Goal: Transaction & Acquisition: Book appointment/travel/reservation

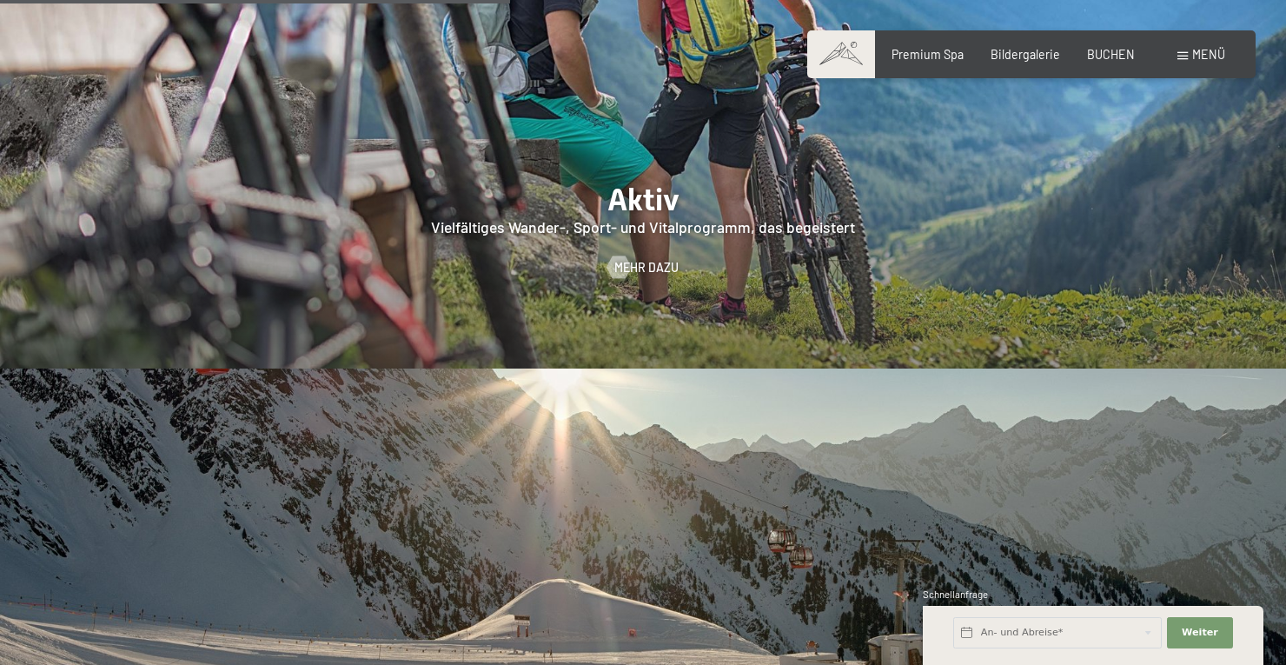
scroll to position [3337, 0]
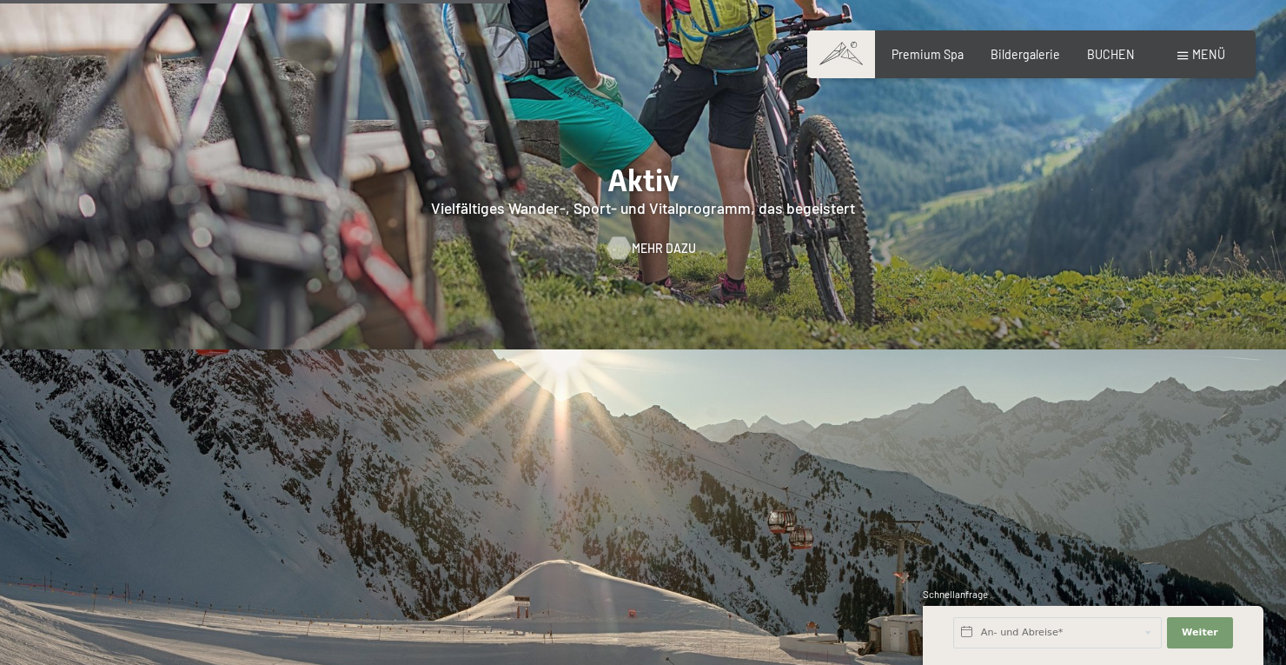
click at [660, 240] on span "Mehr dazu" at bounding box center [664, 248] width 64 height 17
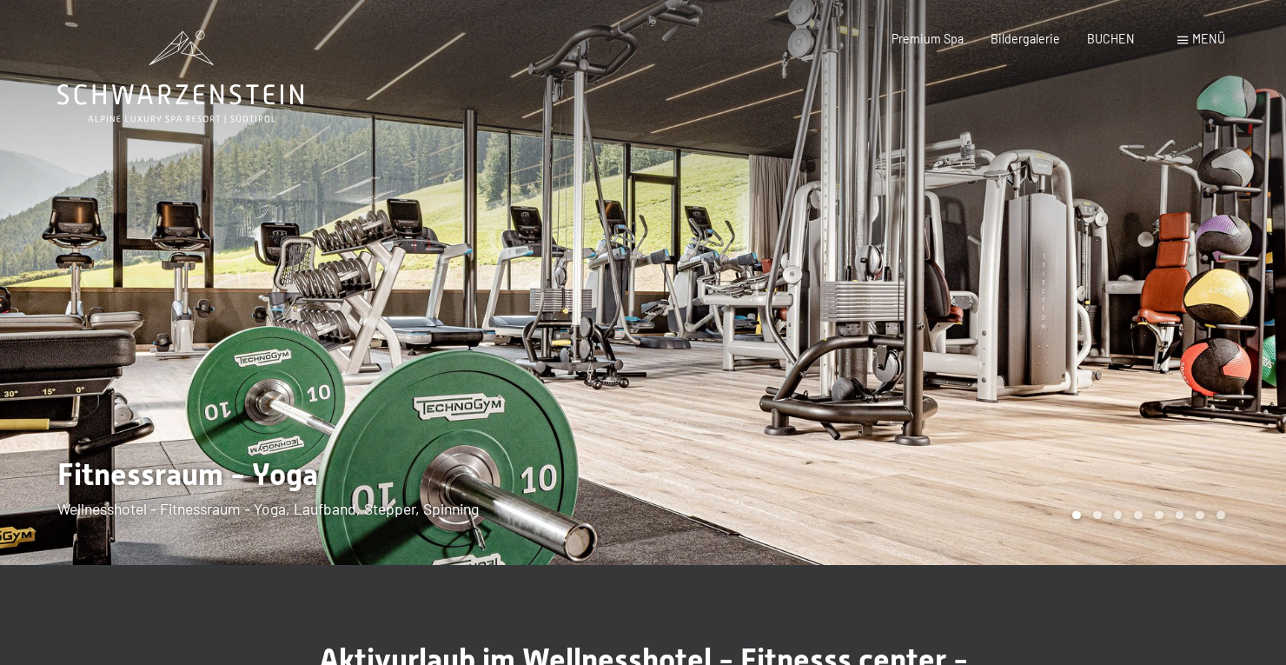
click at [1193, 39] on span "Menü" at bounding box center [1208, 38] width 33 height 15
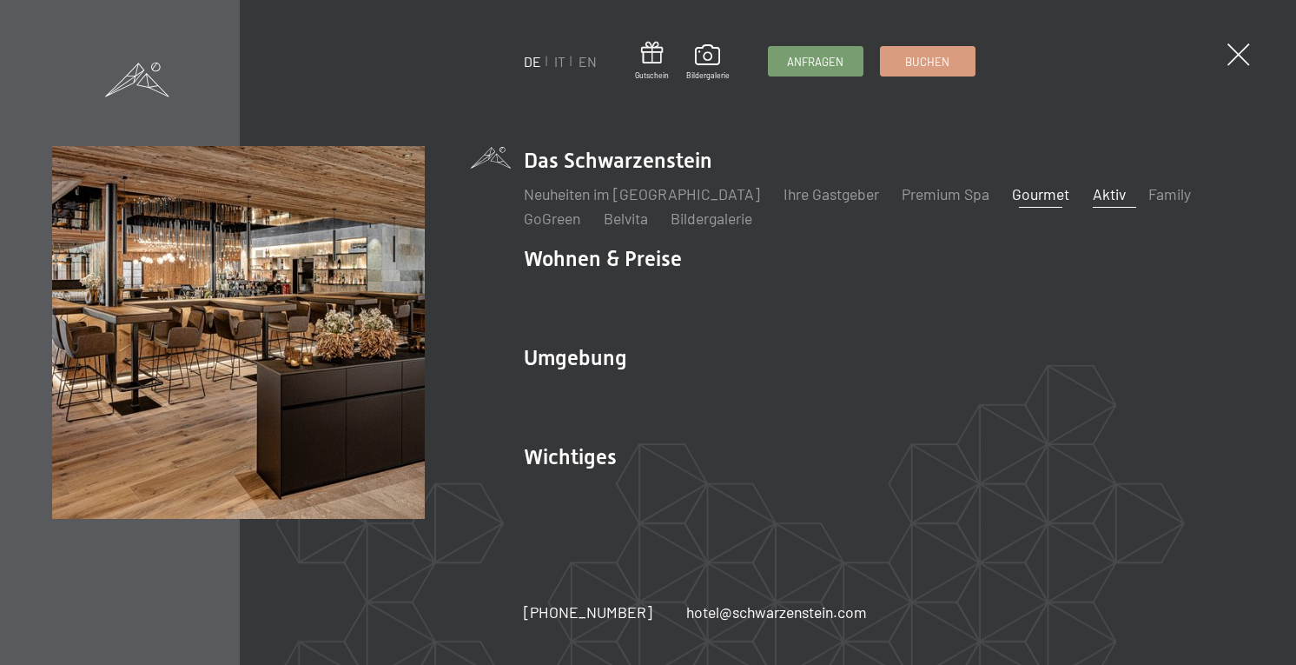
click at [1012, 194] on link "Gourmet" at bounding box center [1040, 193] width 57 height 19
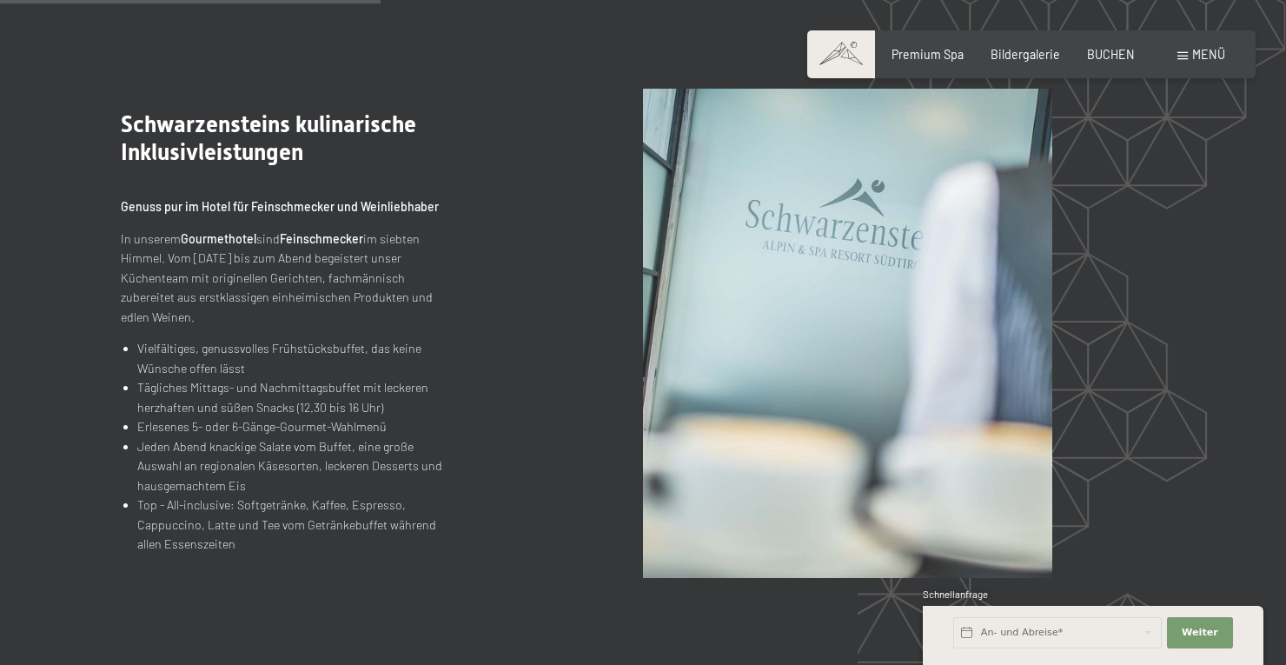
scroll to position [1668, 0]
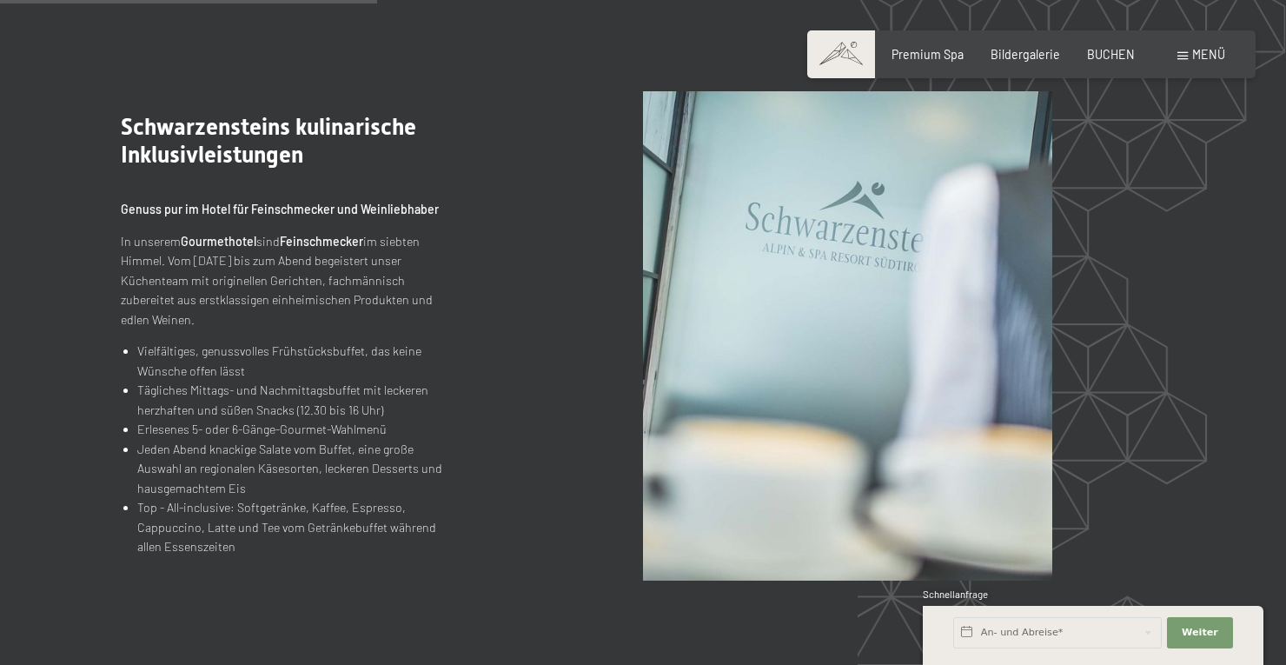
click at [1184, 46] on div "Buchen Anfragen Premium Spa Bildergalerie BUCHEN Menü DE IT EN Gutschein Bilder…" at bounding box center [1031, 54] width 387 height 17
click at [1182, 50] on div "Menü" at bounding box center [1201, 54] width 48 height 17
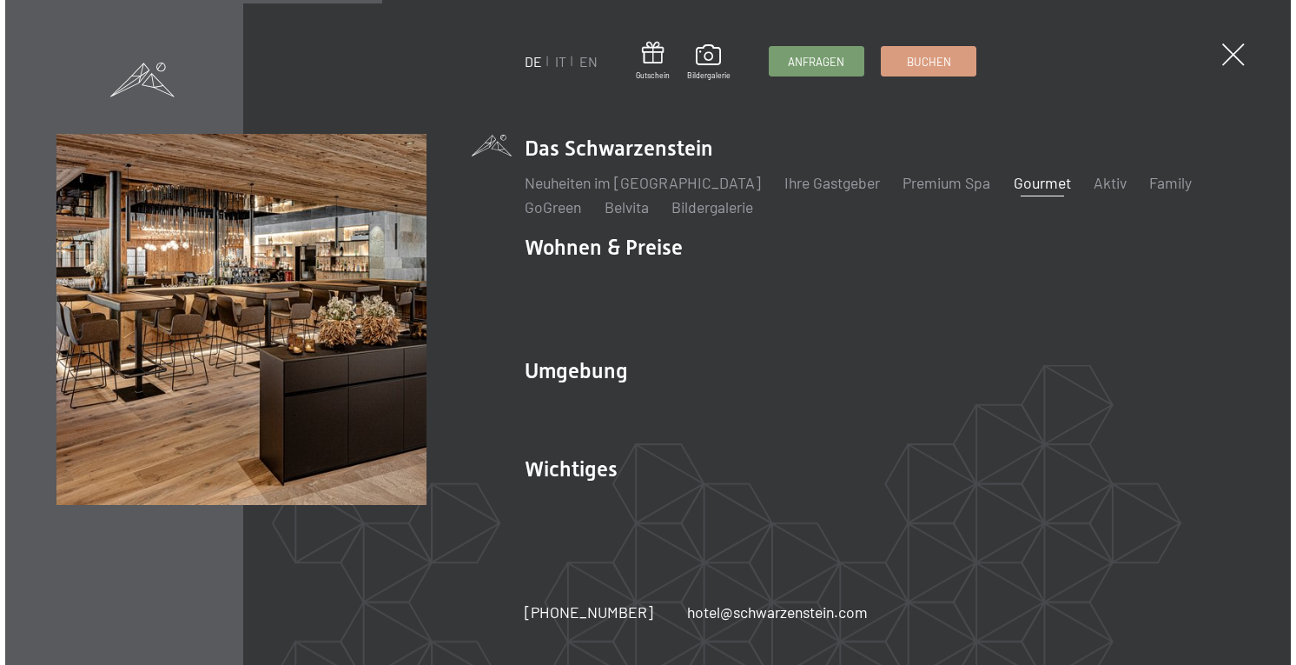
scroll to position [1673, 0]
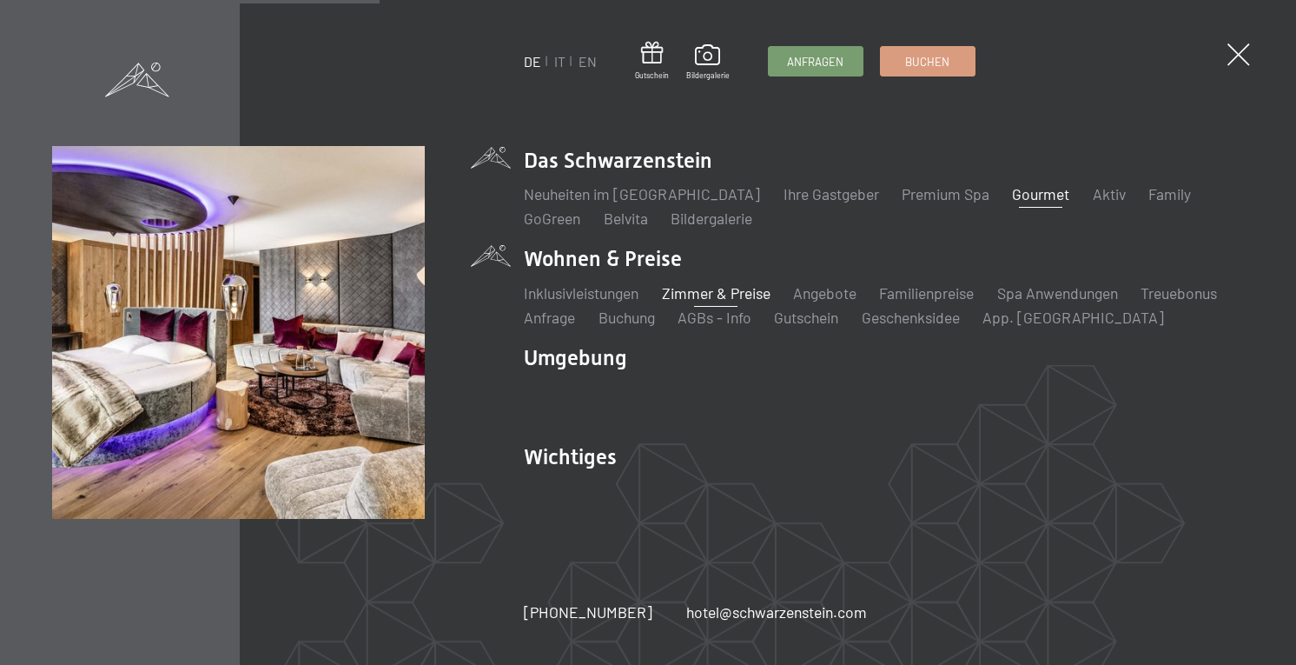
click at [708, 299] on link "Zimmer & Preise" at bounding box center [716, 292] width 109 height 19
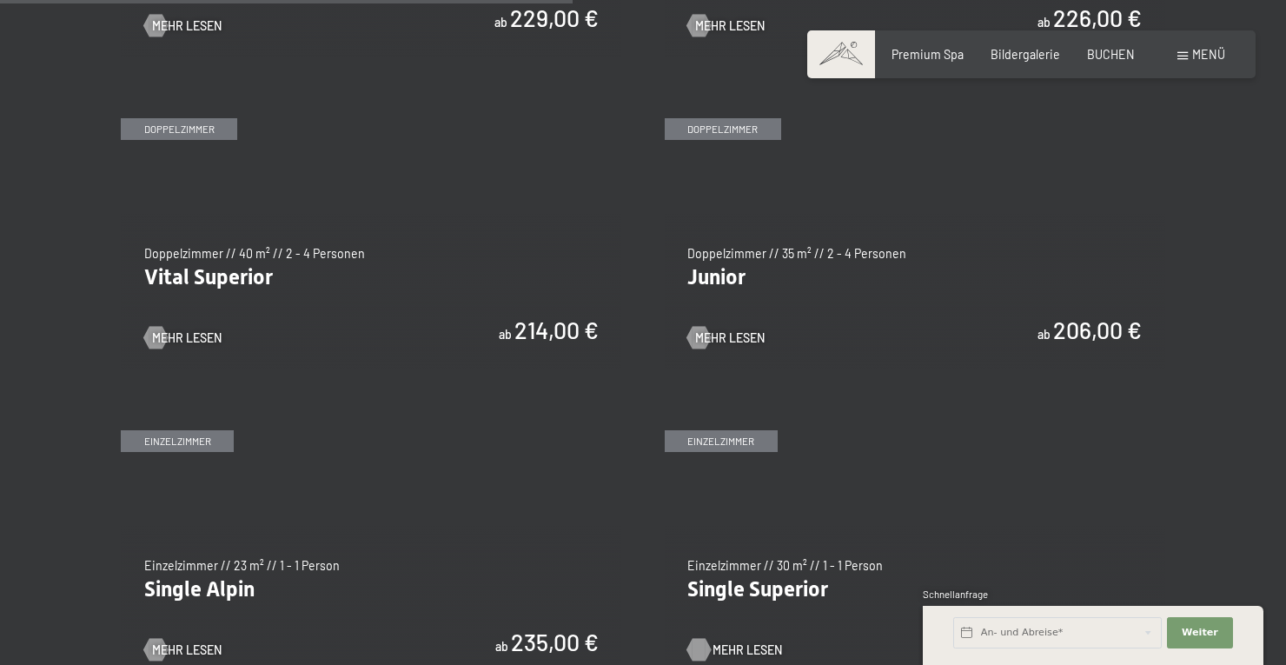
scroll to position [2155, 0]
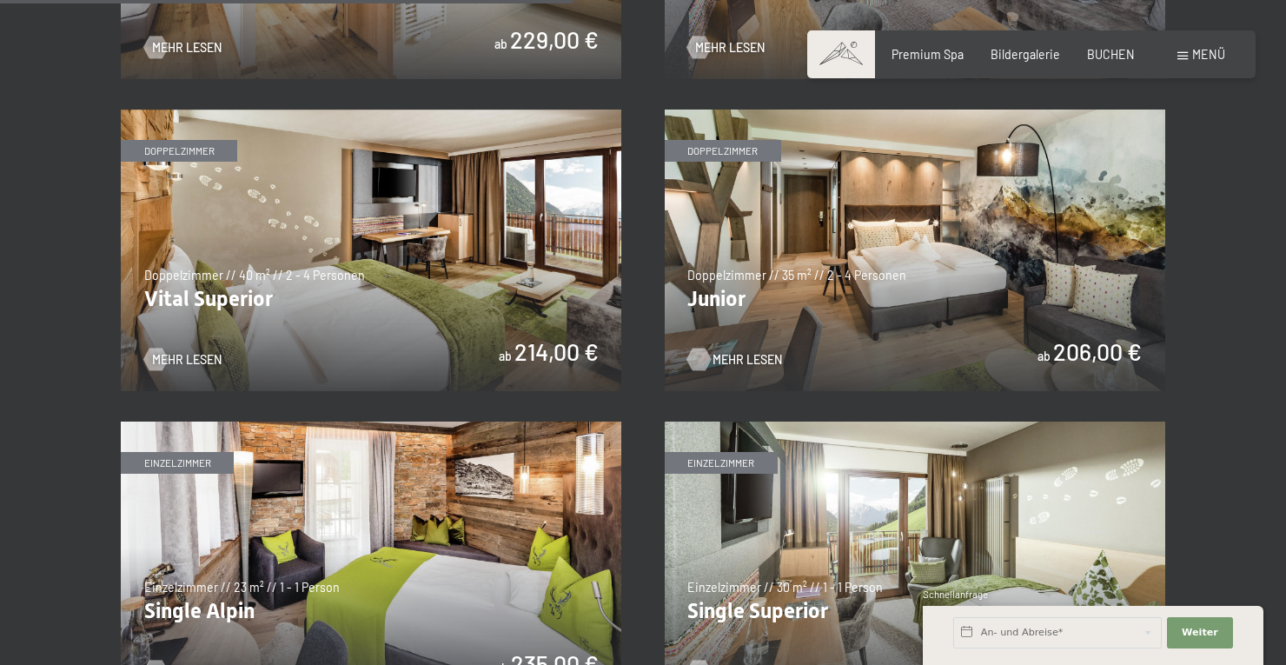
click at [730, 356] on span "Mehr Lesen" at bounding box center [748, 359] width 70 height 17
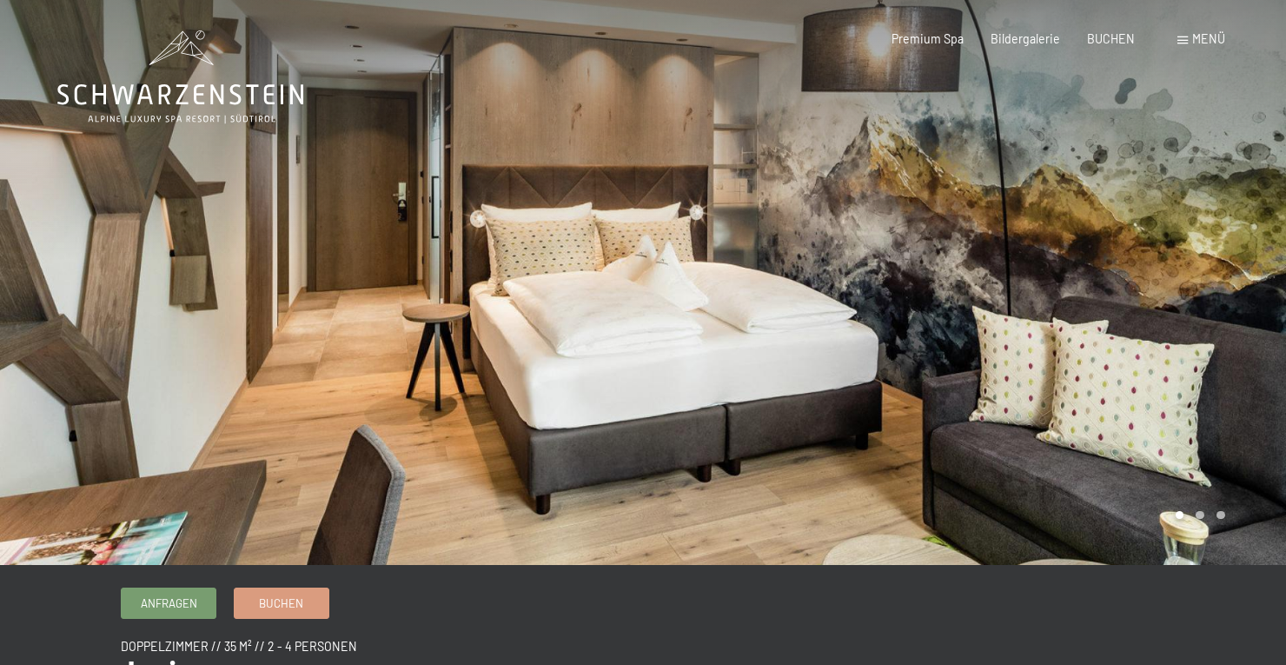
drag, startPoint x: 549, startPoint y: 271, endPoint x: 667, endPoint y: 330, distance: 132.1
click at [667, 565] on div at bounding box center [643, 565] width 1254 height 0
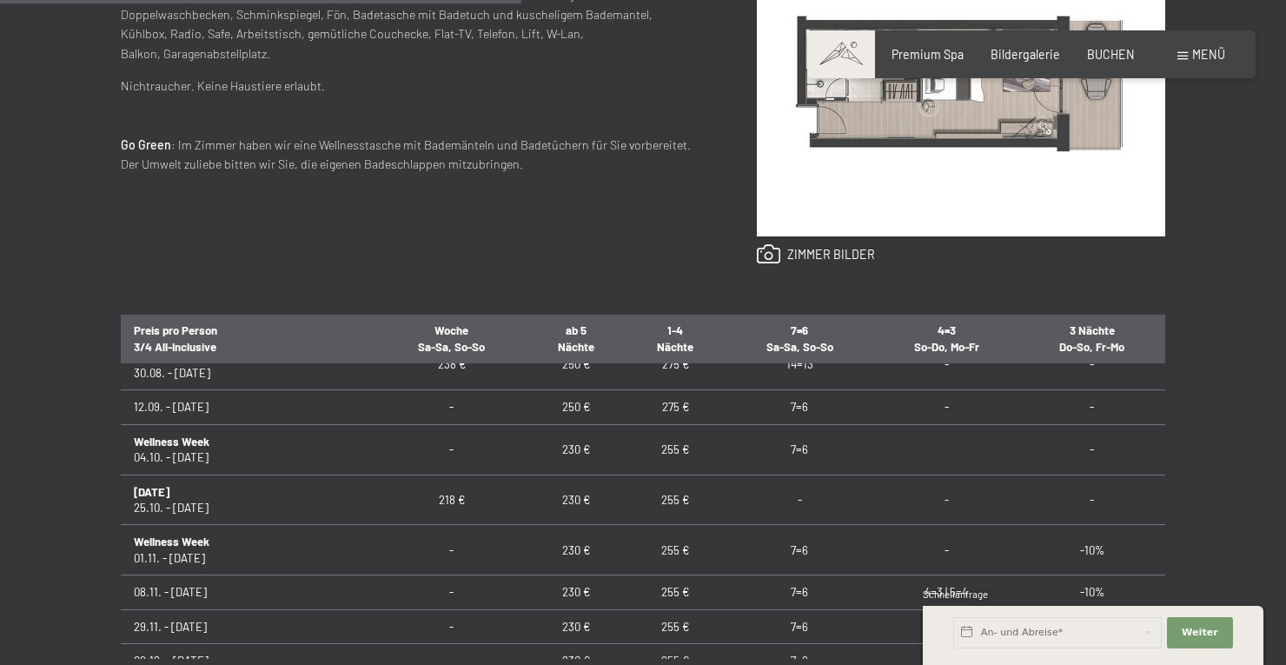
scroll to position [1442, 0]
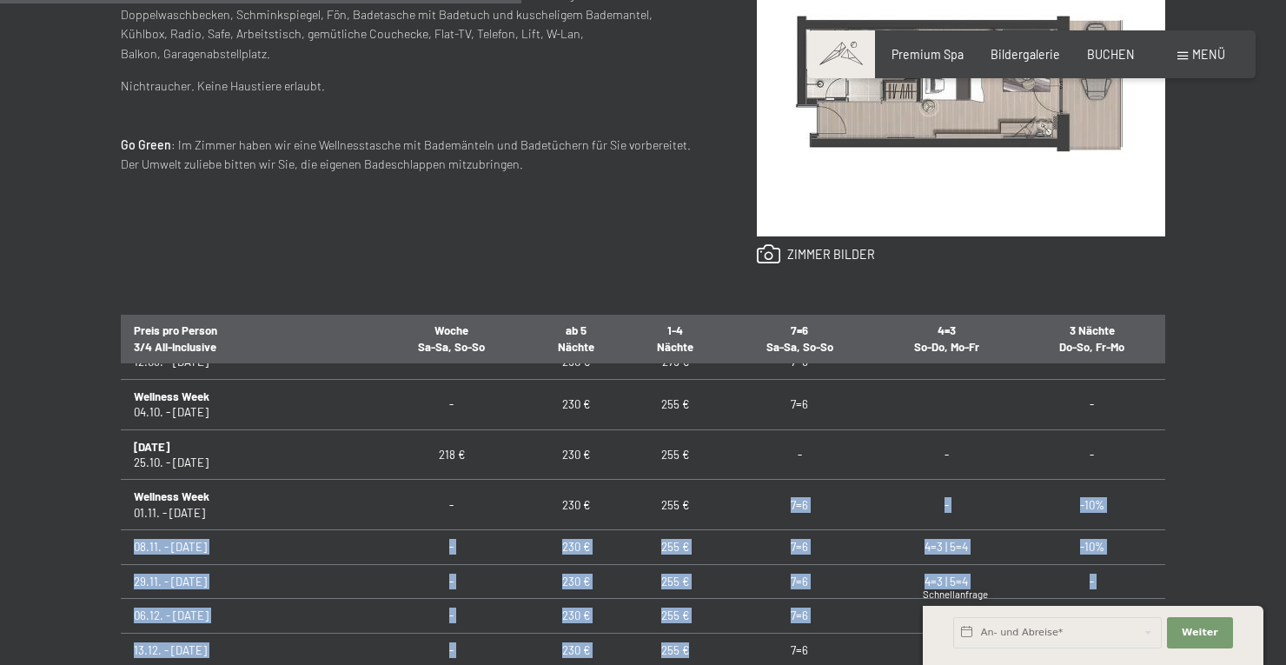
drag, startPoint x: 644, startPoint y: 494, endPoint x: 653, endPoint y: 613, distance: 119.4
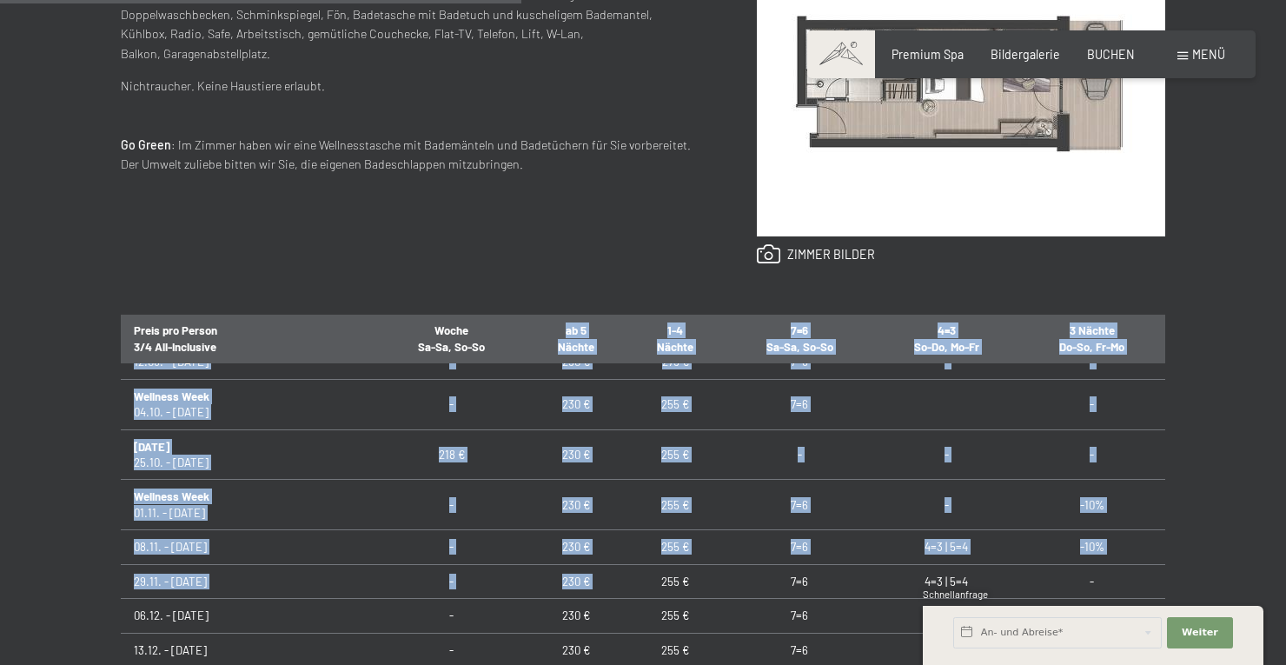
drag, startPoint x: 576, startPoint y: 426, endPoint x: 591, endPoint y: 560, distance: 135.5
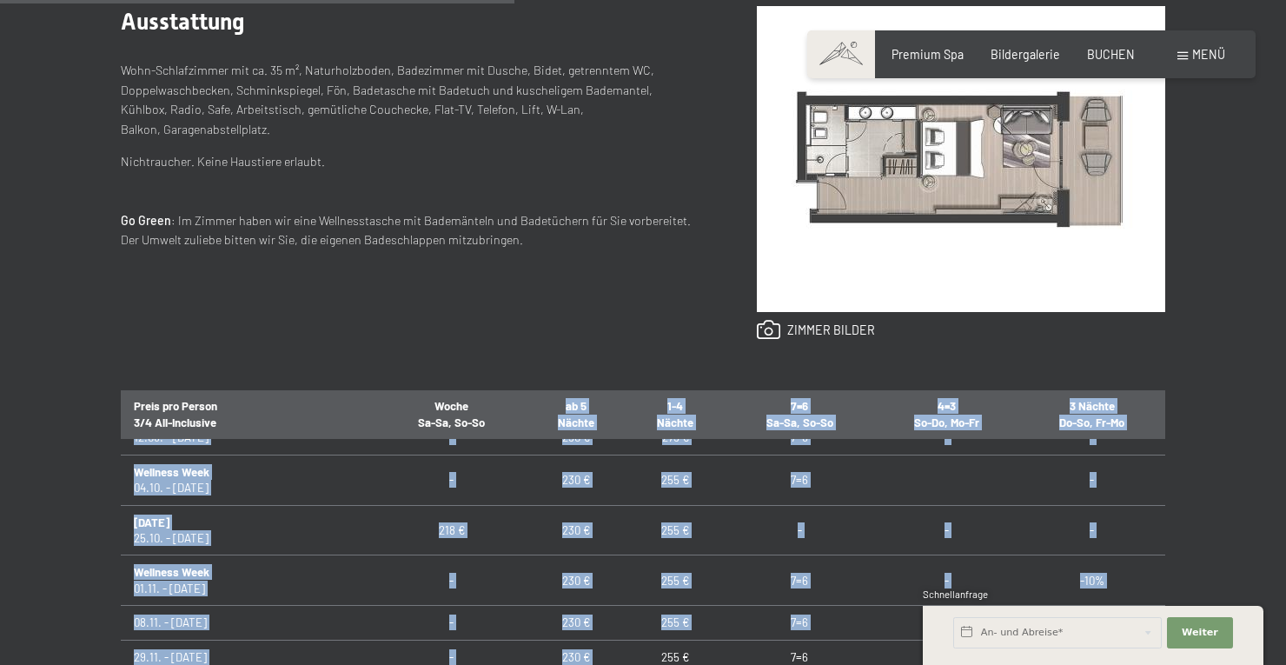
scroll to position [834, 0]
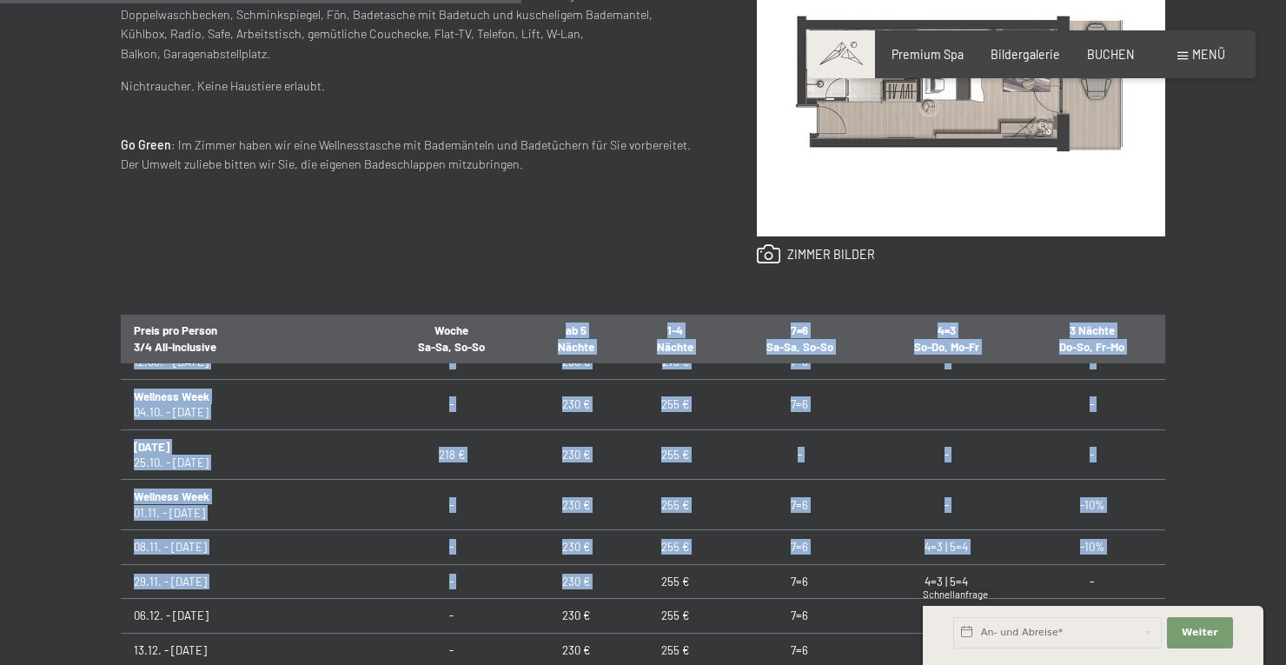
click at [421, 480] on td "-" at bounding box center [452, 505] width 149 height 50
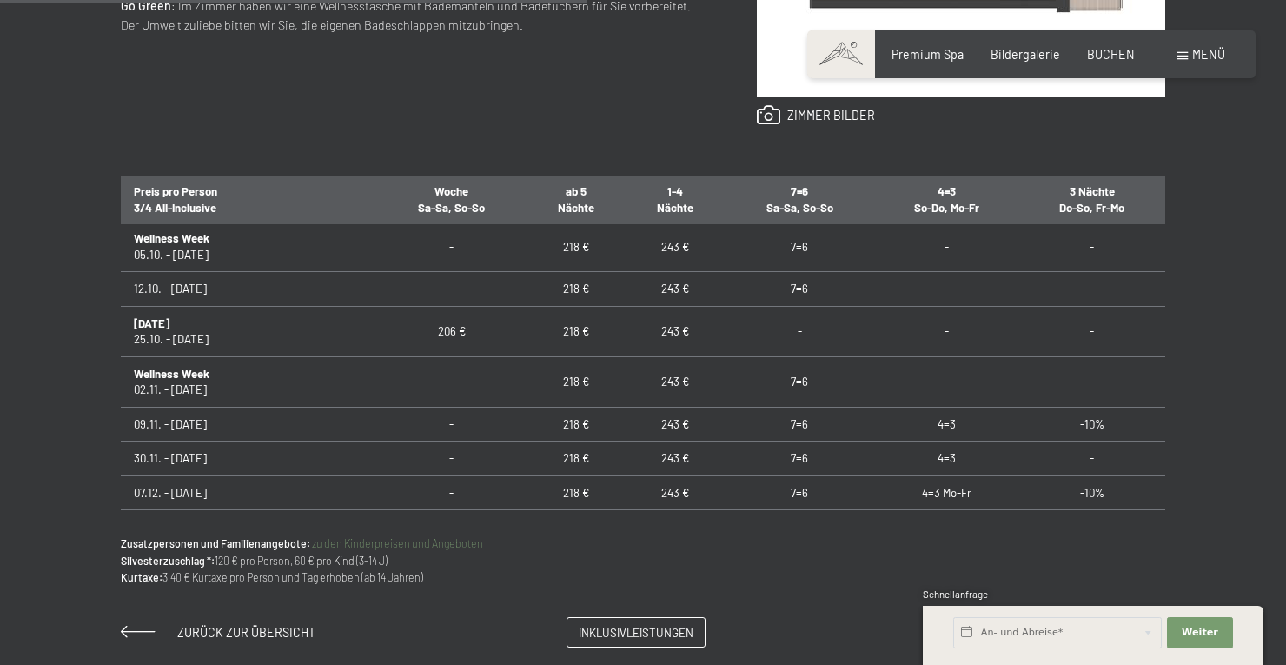
scroll to position [0, 0]
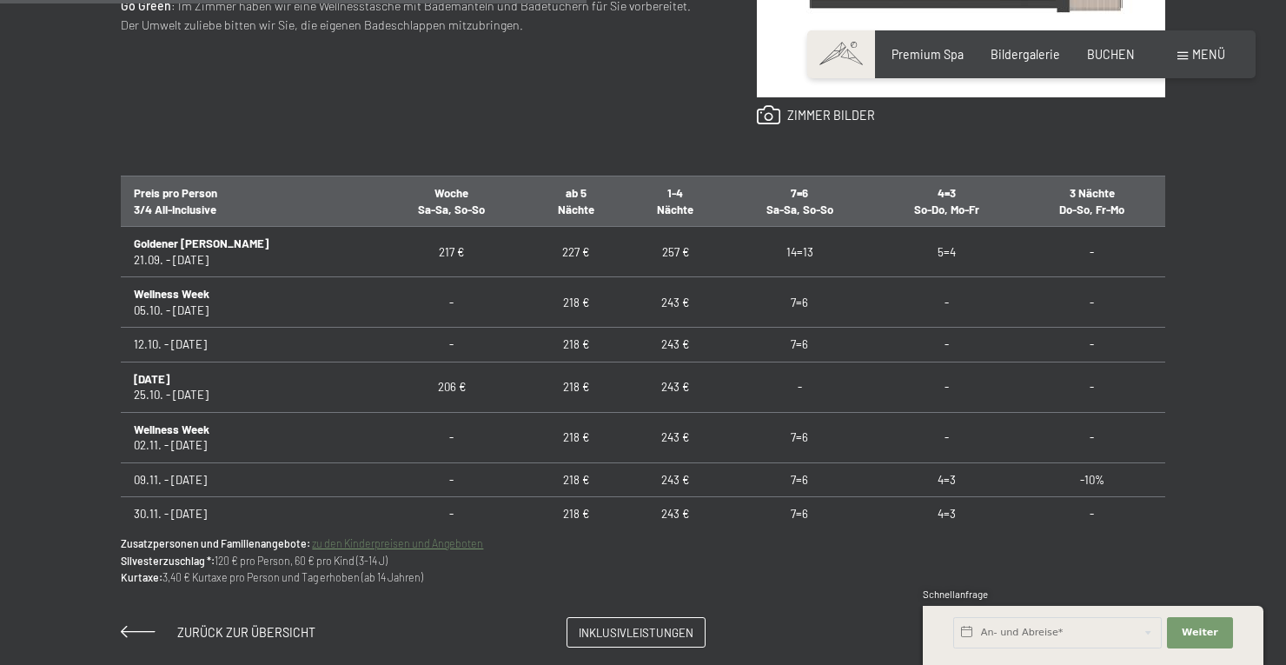
drag, startPoint x: 1157, startPoint y: 337, endPoint x: 1156, endPoint y: 346, distance: 8.9
click at [1156, 346] on td "-" at bounding box center [1092, 345] width 146 height 34
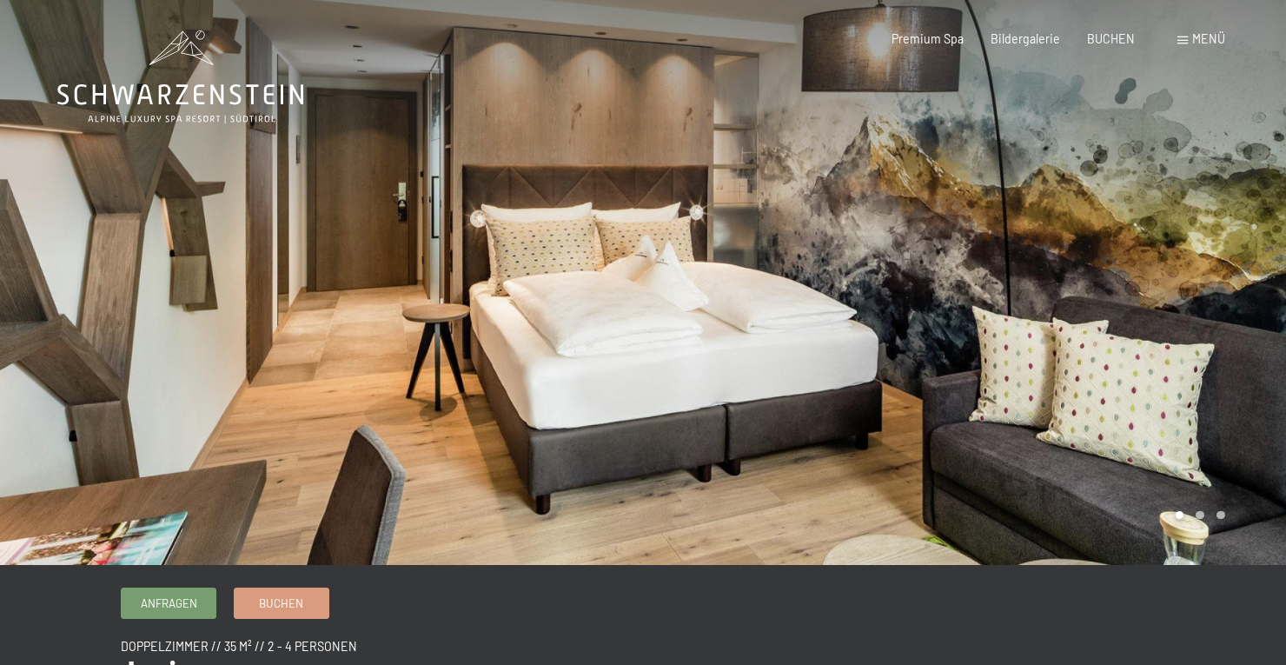
click at [1182, 43] on span at bounding box center [1182, 40] width 10 height 8
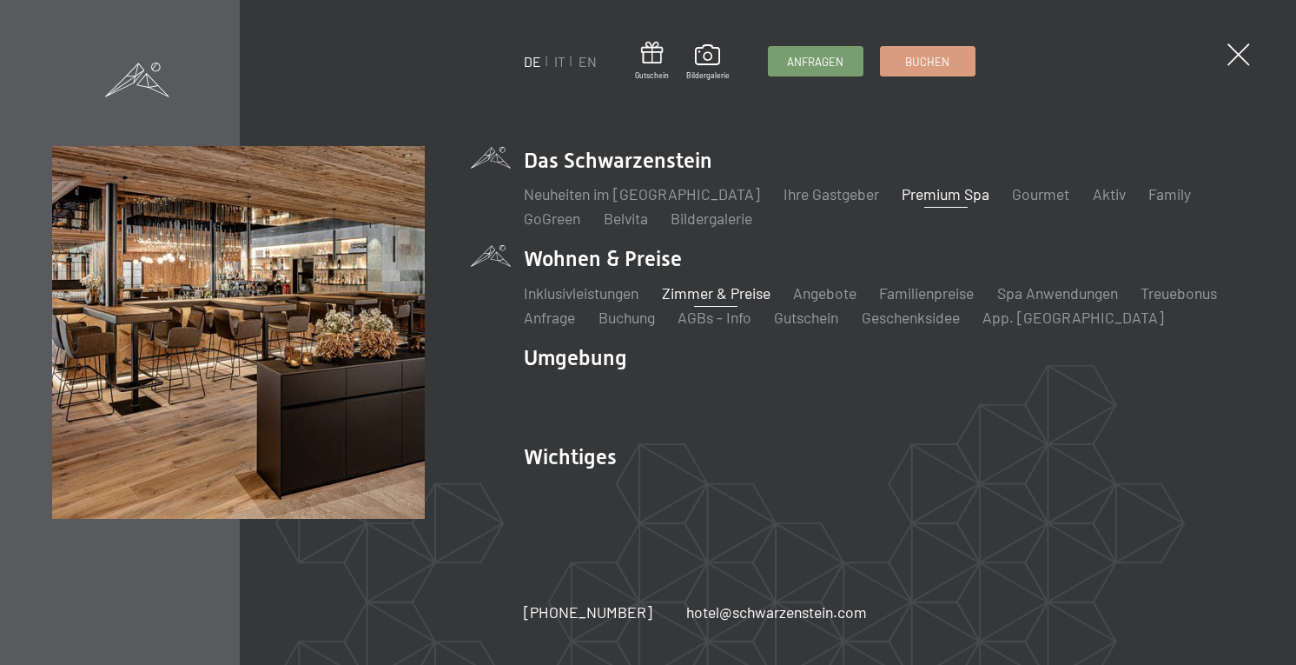
click at [928, 193] on link "Premium Spa" at bounding box center [946, 193] width 88 height 19
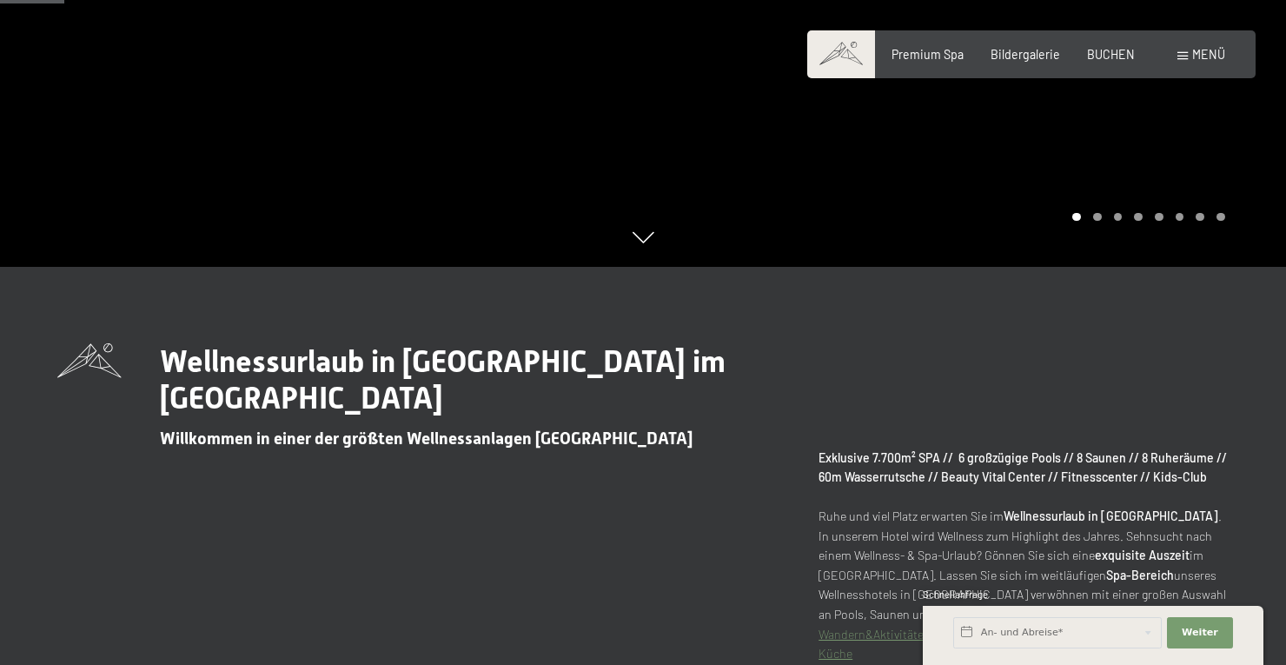
scroll to position [626, 0]
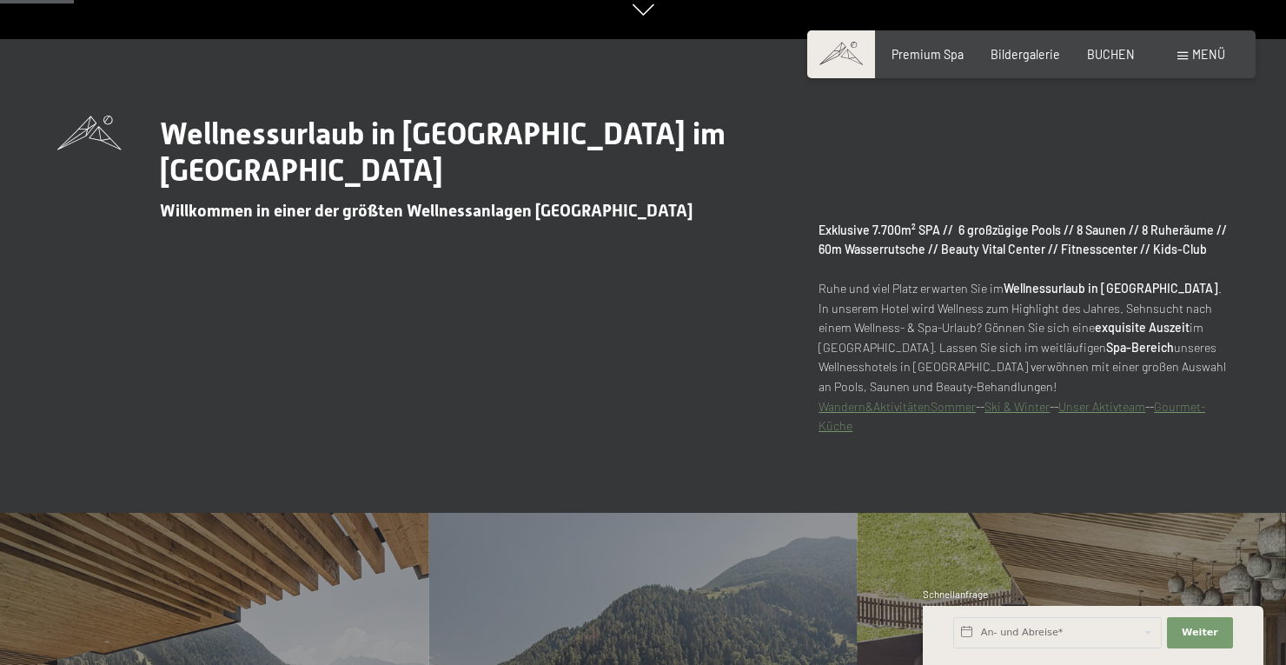
click at [949, 408] on link "Wandern&AktivitätenSommer" at bounding box center [897, 406] width 157 height 15
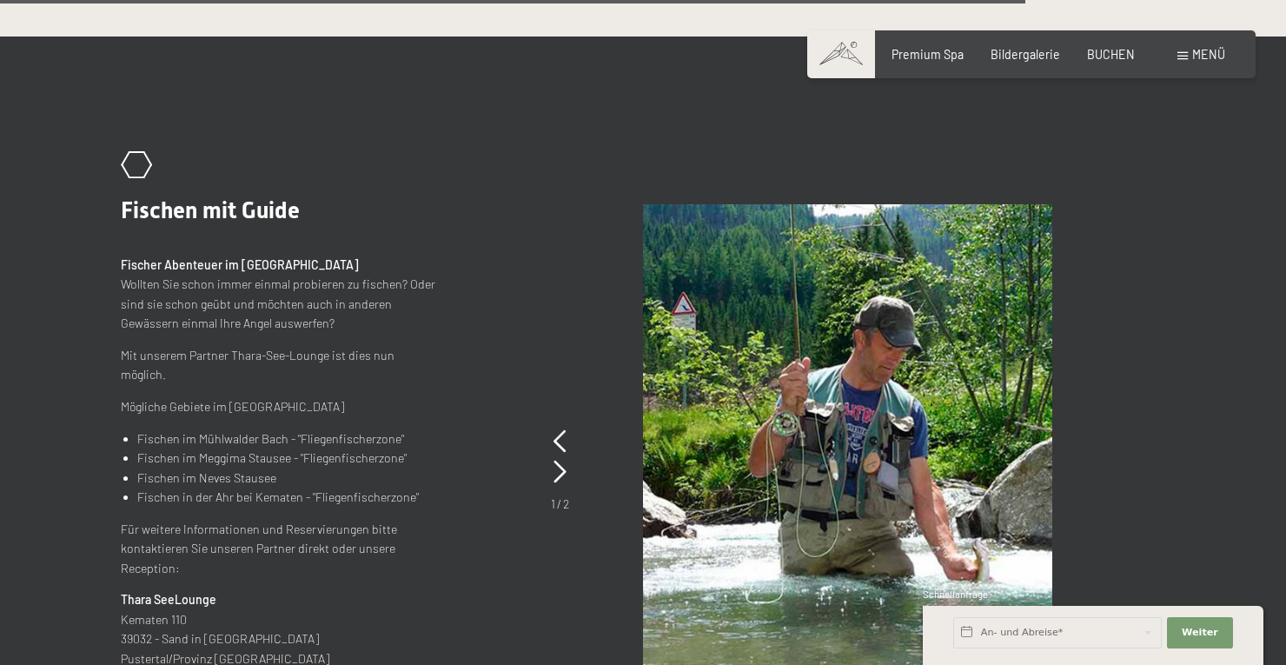
scroll to position [6464, 0]
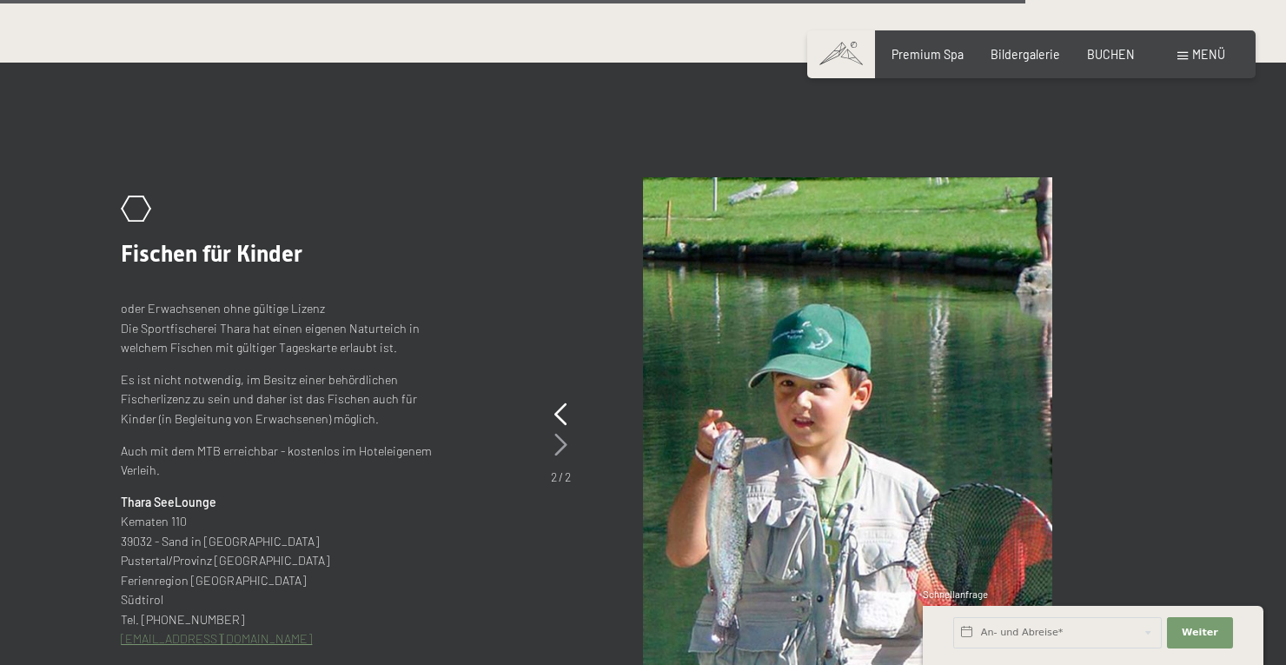
click at [560, 434] on icon at bounding box center [560, 445] width 13 height 23
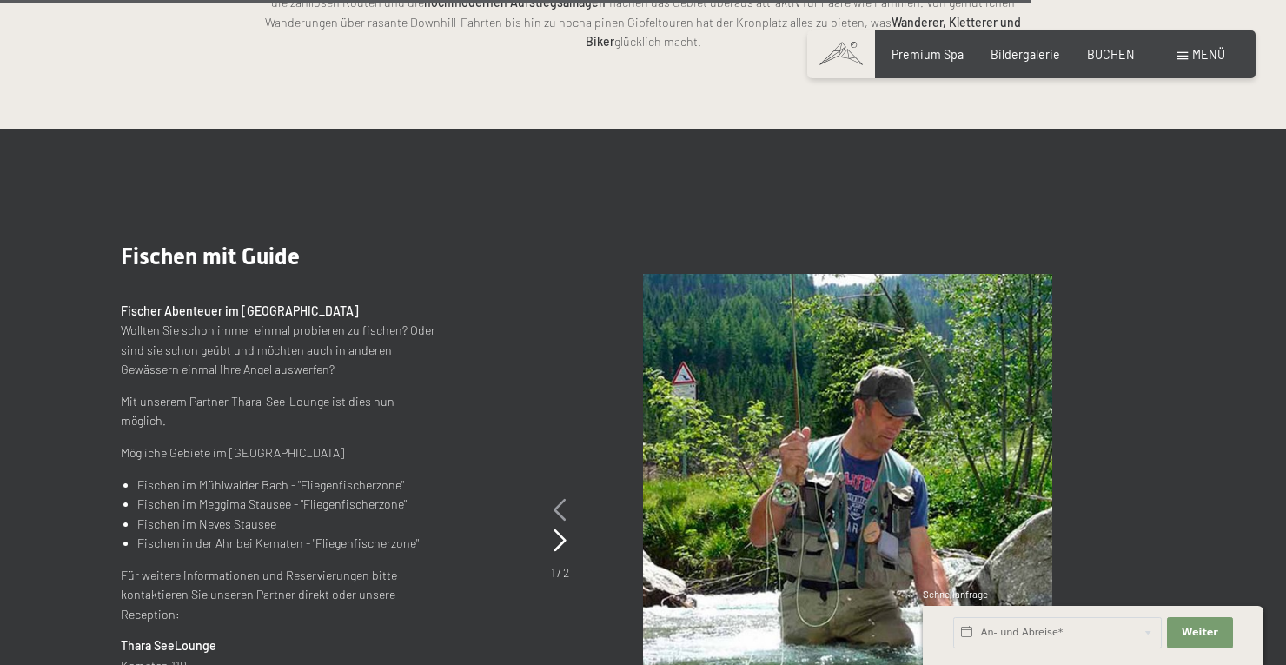
scroll to position [6490, 0]
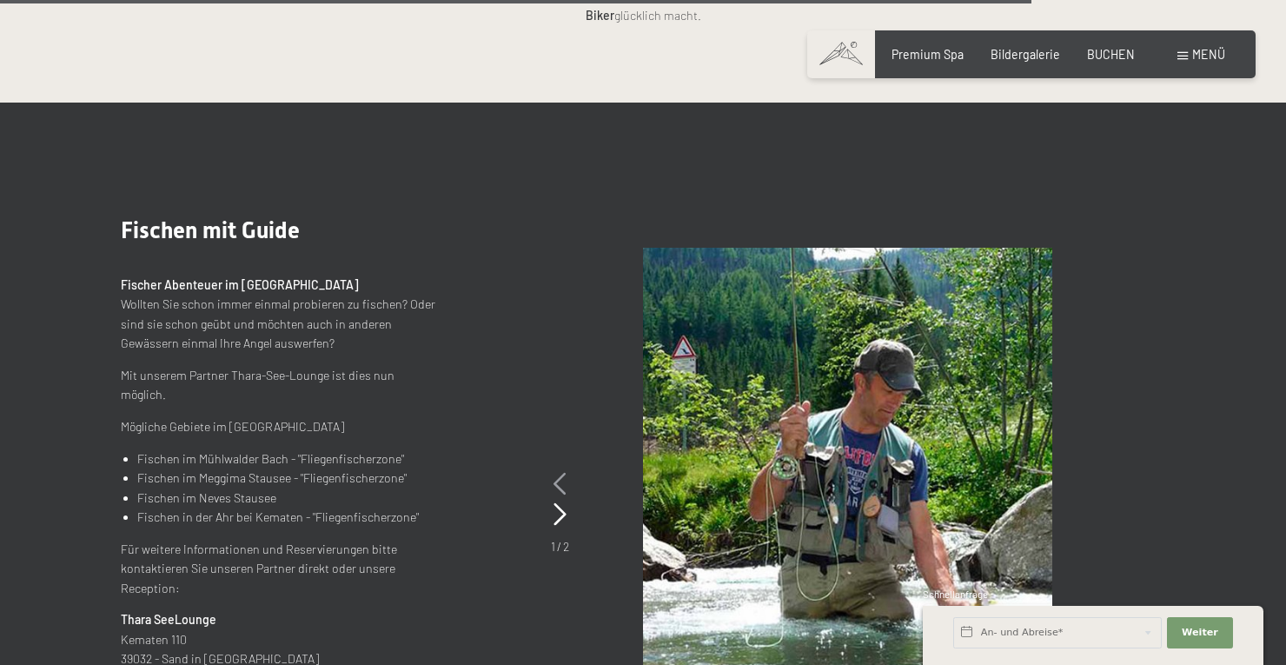
click at [562, 473] on icon at bounding box center [560, 484] width 13 height 23
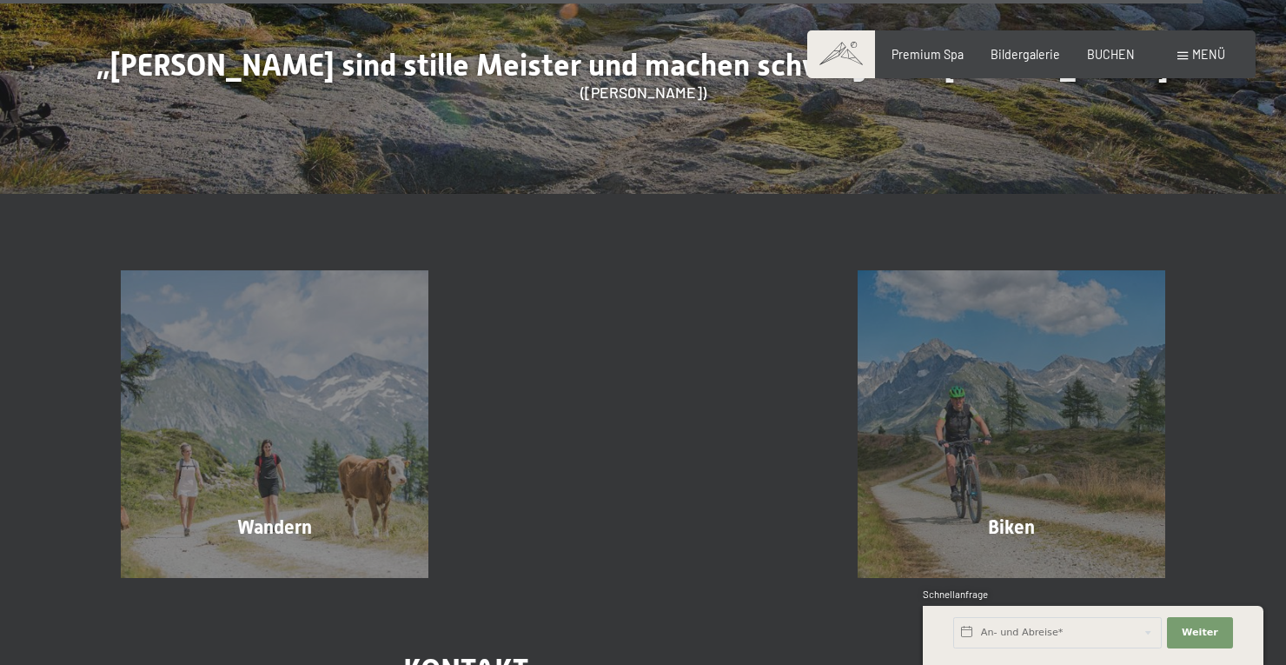
scroll to position [7576, 0]
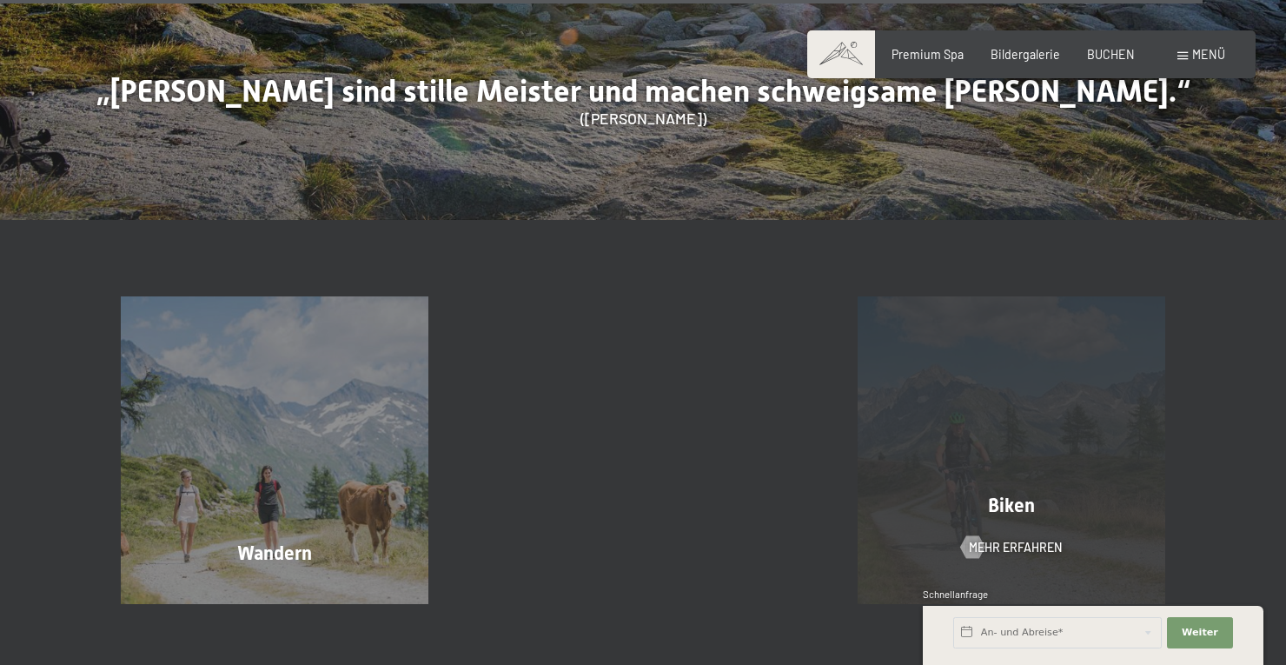
click at [969, 389] on div "Biken Mehr erfahren" at bounding box center [1011, 449] width 368 height 307
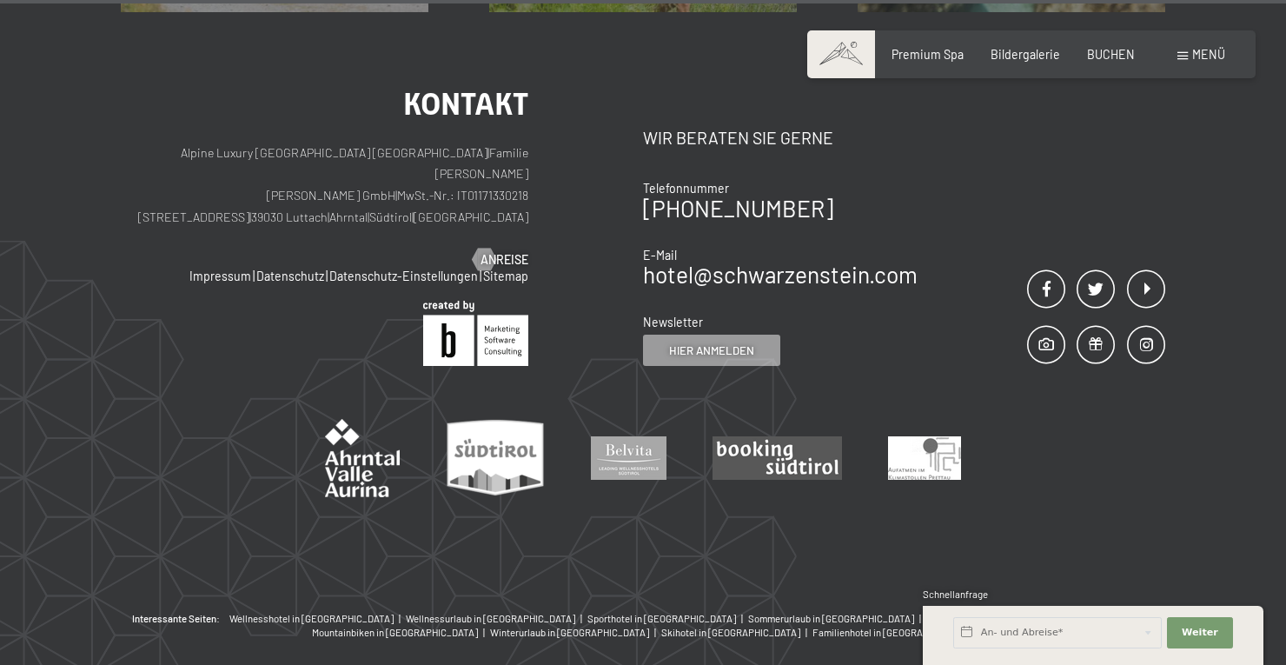
scroll to position [4837, 0]
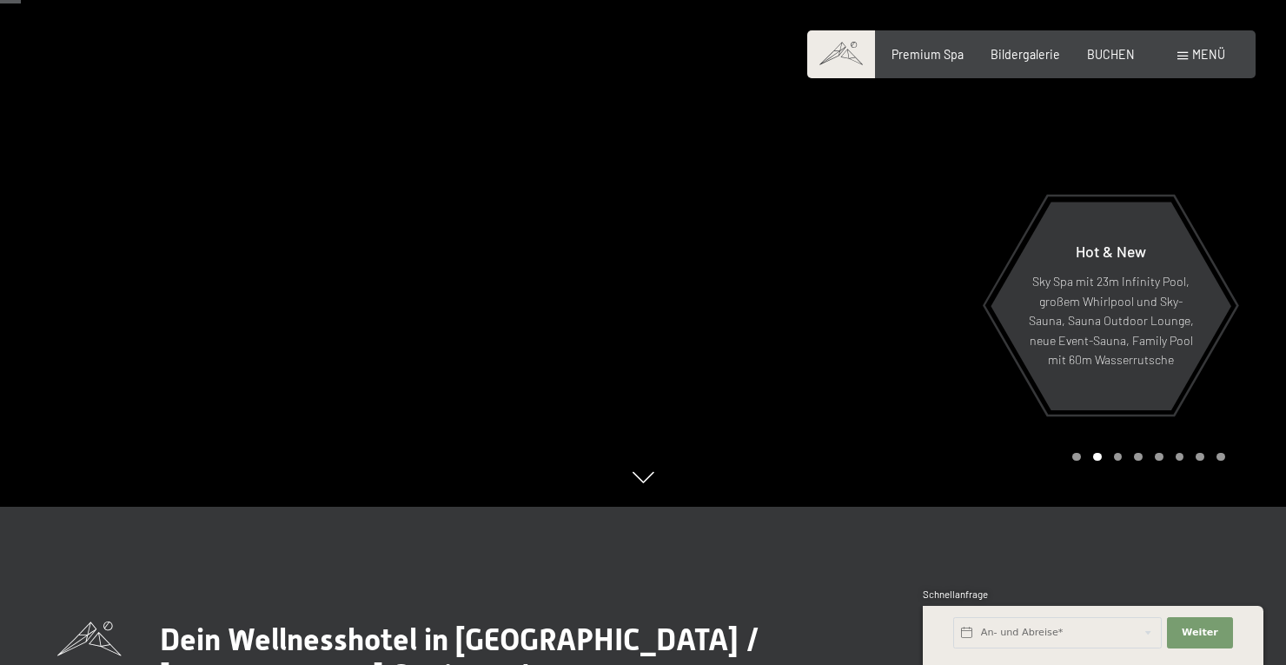
scroll to position [139, 0]
